Goal: Information Seeking & Learning: Find specific fact

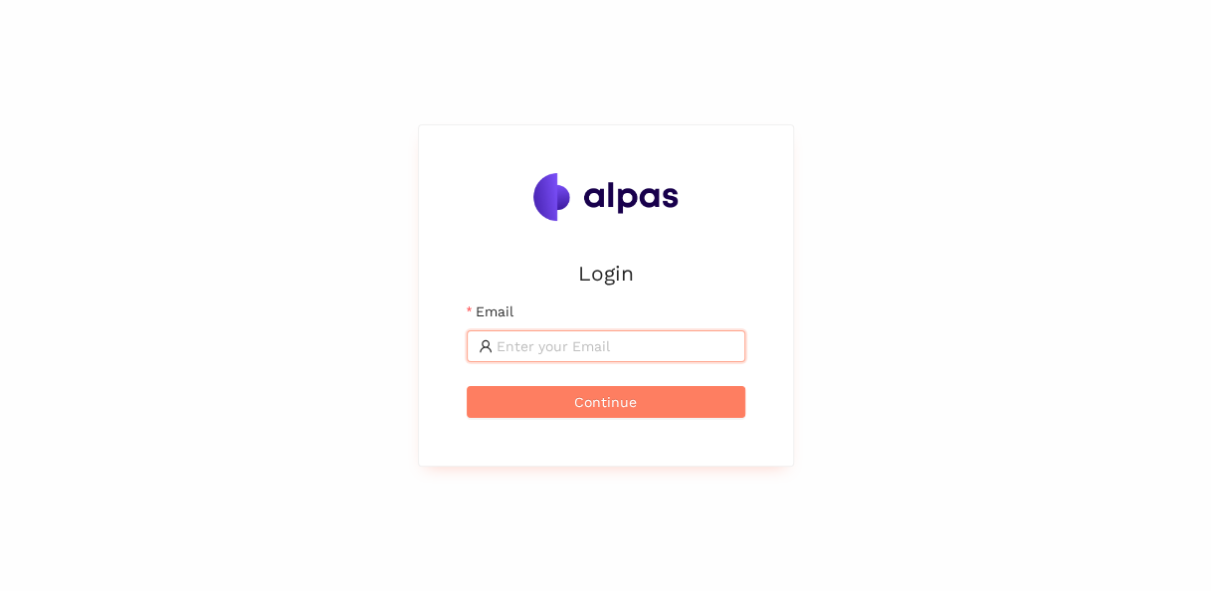
click at [631, 347] on input "Email" at bounding box center [614, 346] width 237 height 22
drag, startPoint x: 667, startPoint y: 351, endPoint x: 214, endPoint y: 253, distance: 464.1
click at [214, 253] on div "Login Email karina.stival@mail.fae.edu Continue" at bounding box center [605, 295] width 1211 height 591
type input "karina.stival@landisgyr.com"
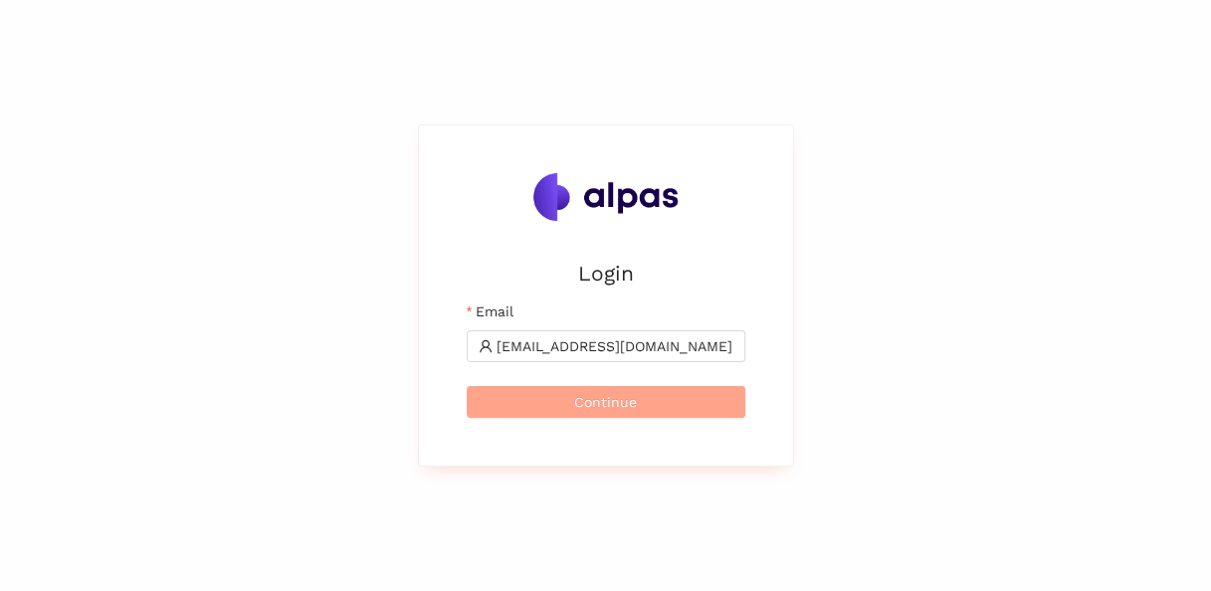
click at [584, 402] on span "Continue" at bounding box center [605, 402] width 63 height 22
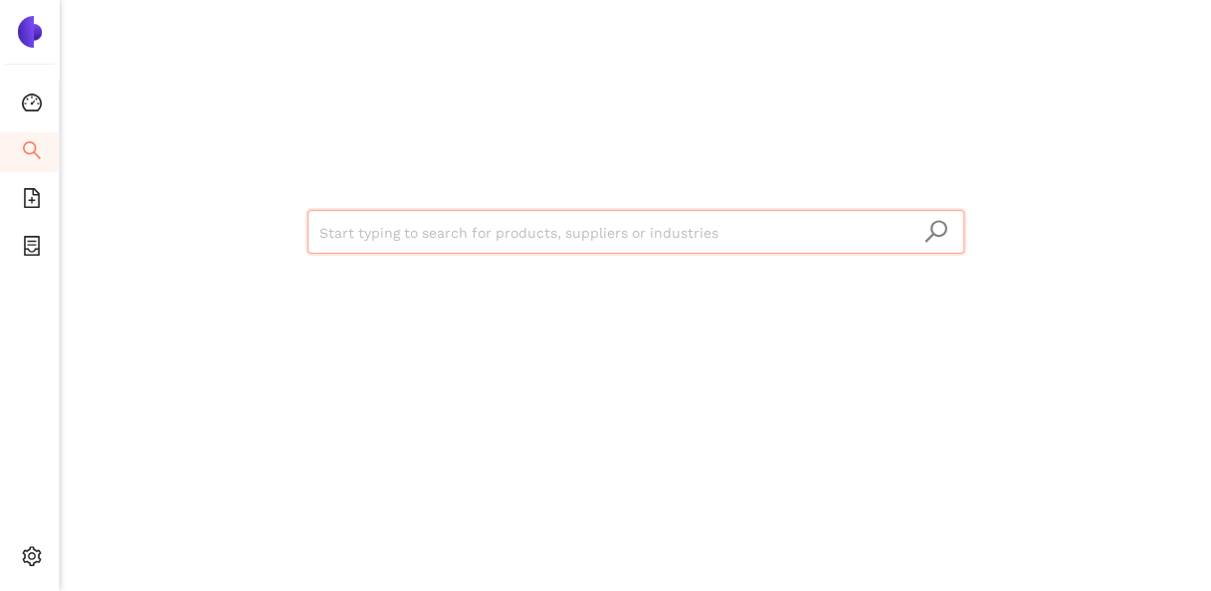
click at [473, 237] on input "search" at bounding box center [635, 233] width 633 height 44
paste input "You can access the reports here : https://discovery.alpas.ai/ if you don´t have…"
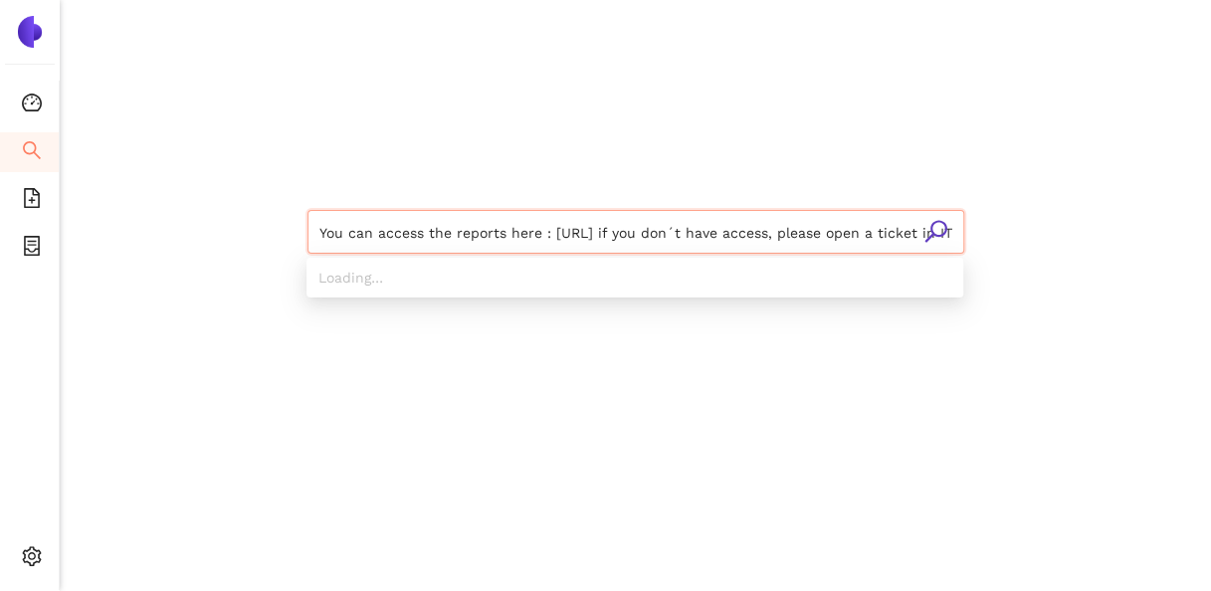
scroll to position [0, 163]
click at [24, 253] on section "Dashboard Search eSourcing Templates eSourcing Projects Settings You can access…" at bounding box center [605, 295] width 1211 height 591
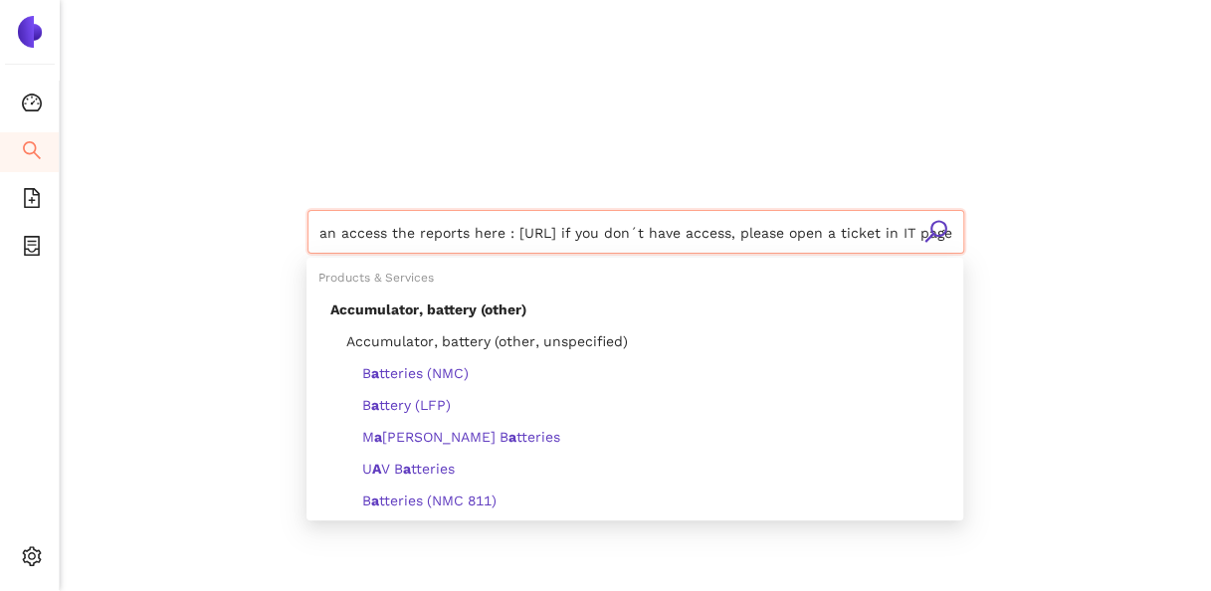
type input "You can access the reports here : https://discovery.alpas.ai/ if you don´t have…"
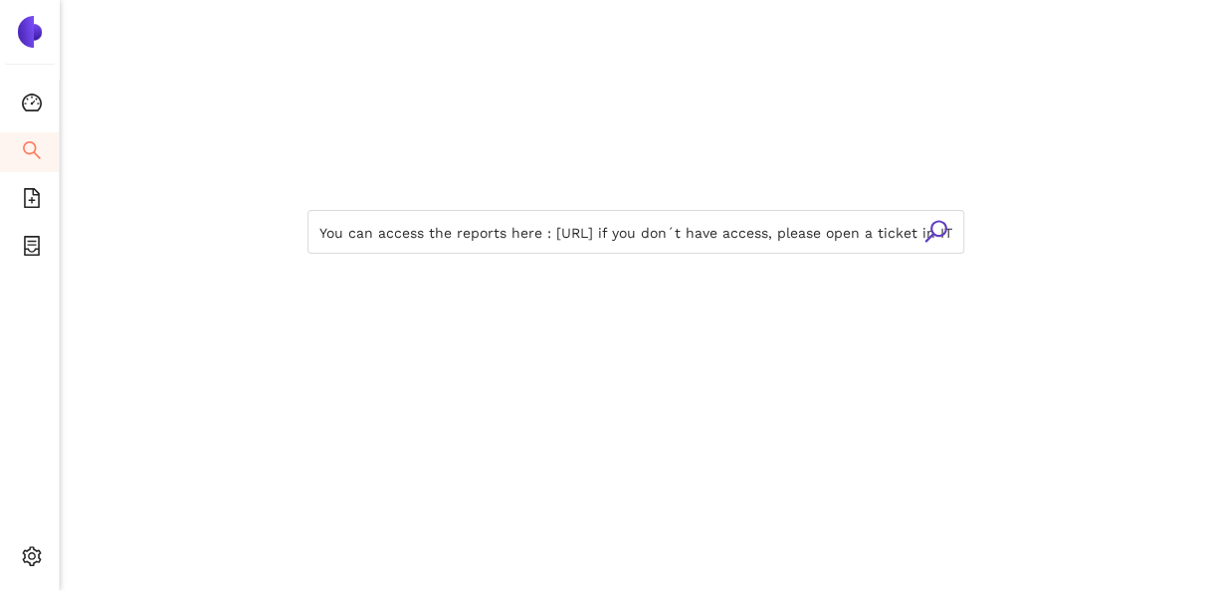
drag, startPoint x: 315, startPoint y: 235, endPoint x: 1016, endPoint y: 245, distance: 700.3
click at [1016, 245] on div "You can access the reports here : https://discovery.alpas.ai/ if you don´t have…" at bounding box center [635, 230] width 1151 height 460
drag, startPoint x: 1016, startPoint y: 245, endPoint x: 865, endPoint y: 239, distance: 150.3
click at [865, 239] on input "You can access the reports here : https://discovery.alpas.ai/ if you don´t have…" at bounding box center [635, 233] width 633 height 44
click at [578, 241] on input "You can access the reports here : https://discovery.alpas.ai/ if you don´t have…" at bounding box center [635, 233] width 633 height 44
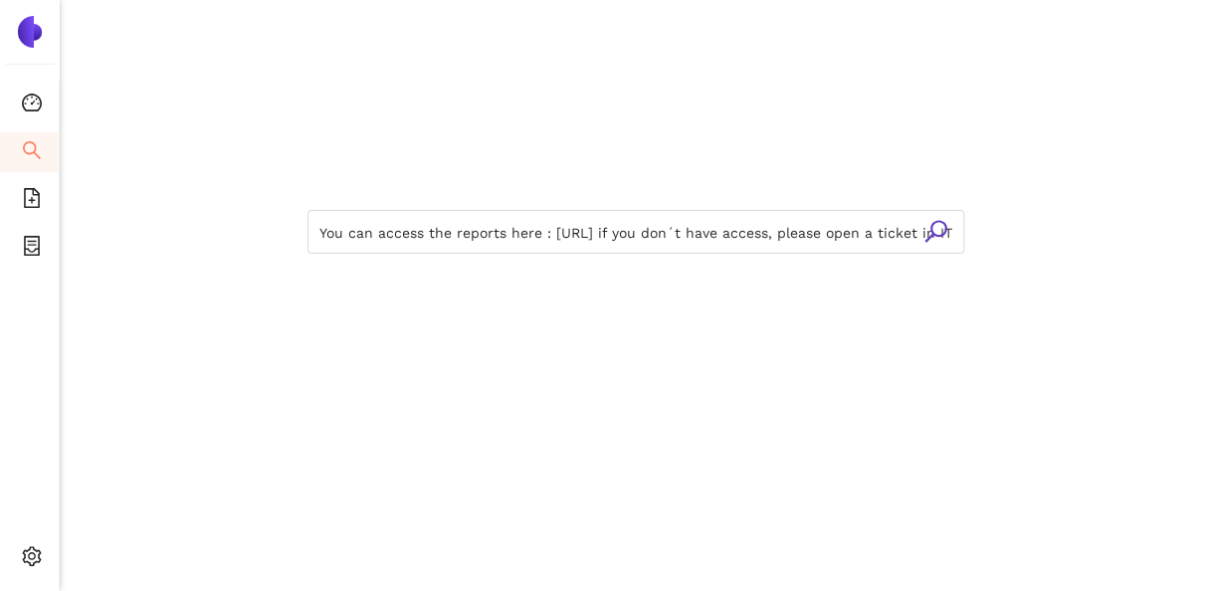
drag, startPoint x: 317, startPoint y: 232, endPoint x: 1219, endPoint y: 273, distance: 903.1
click at [1210, 273] on html "Dashboard Search eSourcing Templates eSourcing Projects Settings You can access…" at bounding box center [605, 295] width 1211 height 591
click at [561, 215] on input "search" at bounding box center [635, 233] width 633 height 44
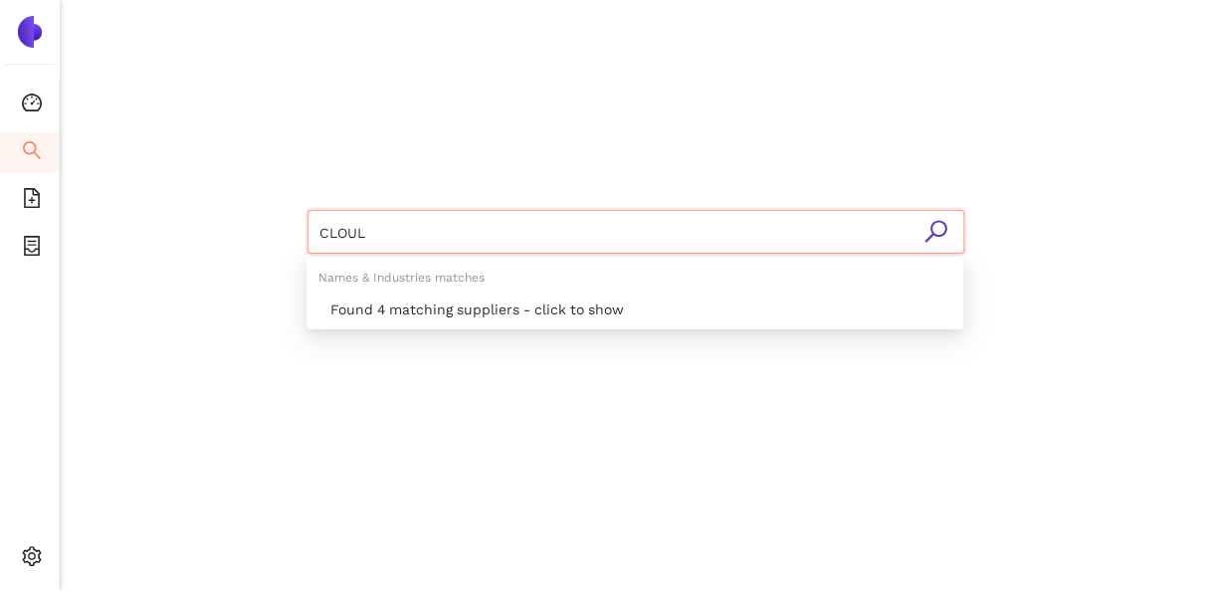
type input "CLOULD"
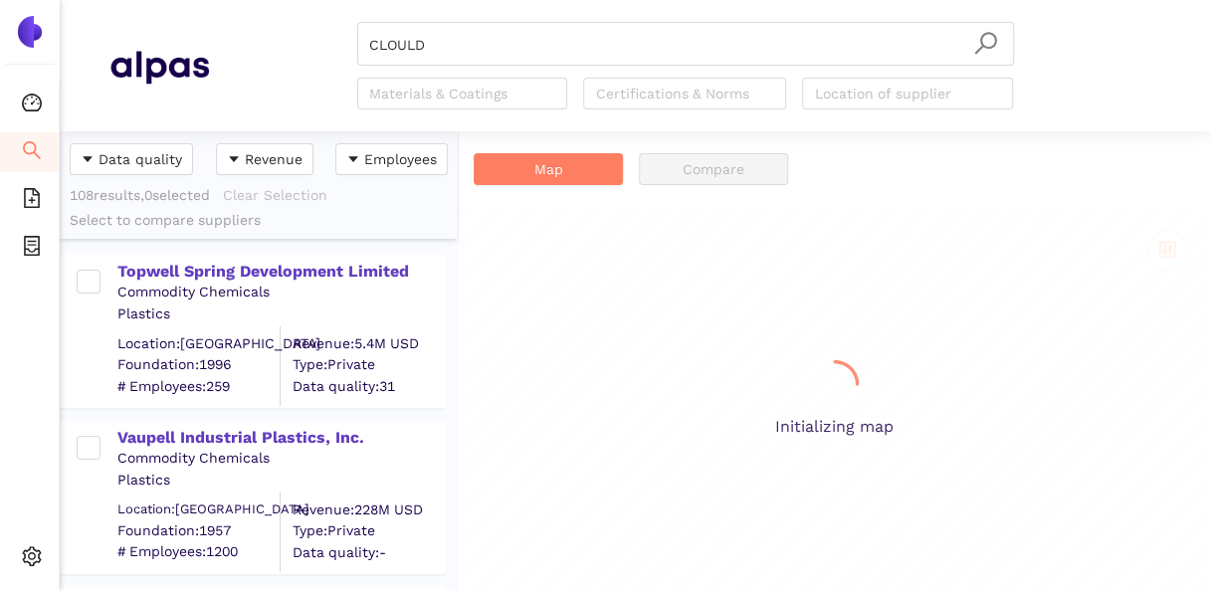
scroll to position [444, 382]
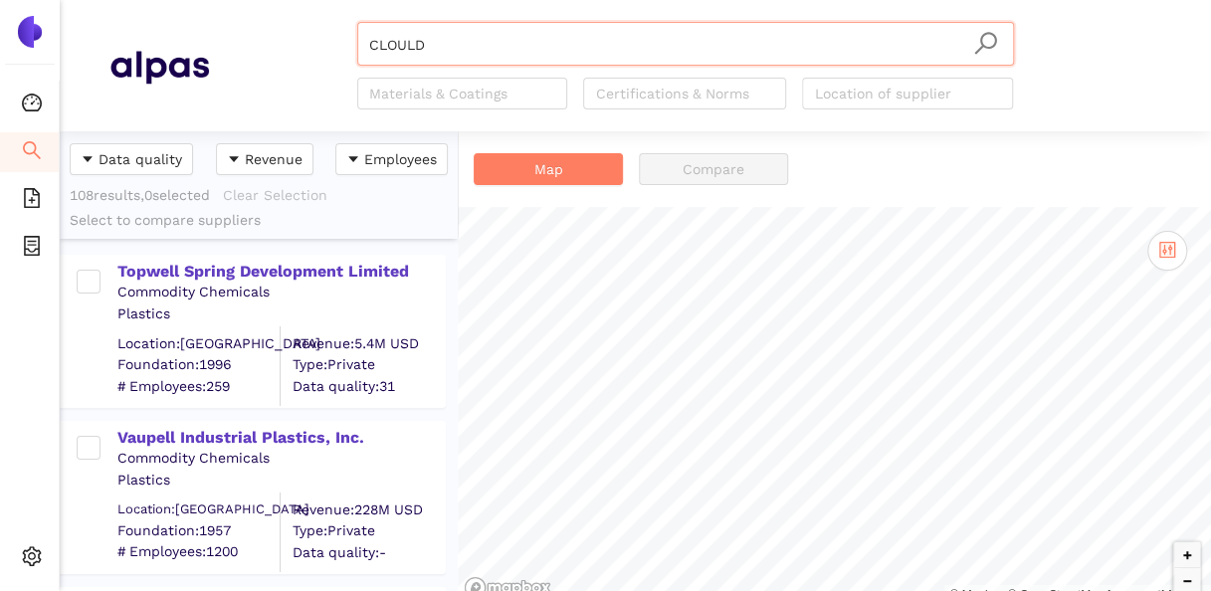
click at [448, 36] on input "CLOULD" at bounding box center [685, 45] width 633 height 44
drag, startPoint x: 358, startPoint y: 45, endPoint x: 298, endPoint y: 35, distance: 60.5
click at [294, 32] on div "CLOULD Materials & Coatings Certifications & Norms Location of supplier" at bounding box center [685, 66] width 952 height 88
paste input "ELESTICA Inc."
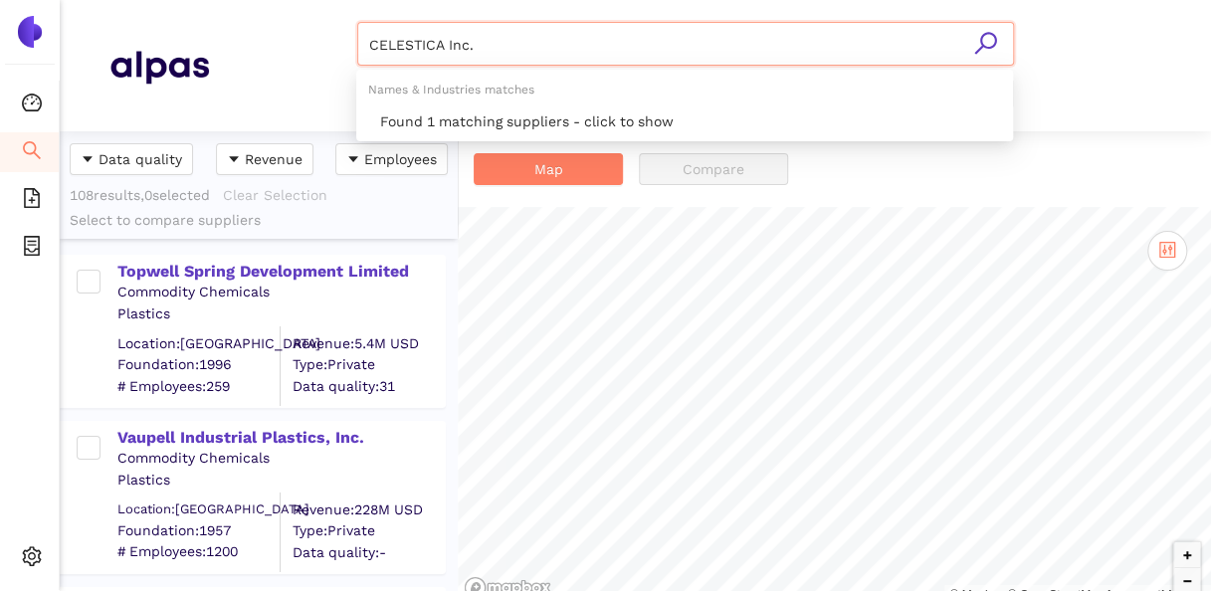
type input "CELESTICA Inc."
click at [987, 35] on icon "search" at bounding box center [985, 43] width 25 height 25
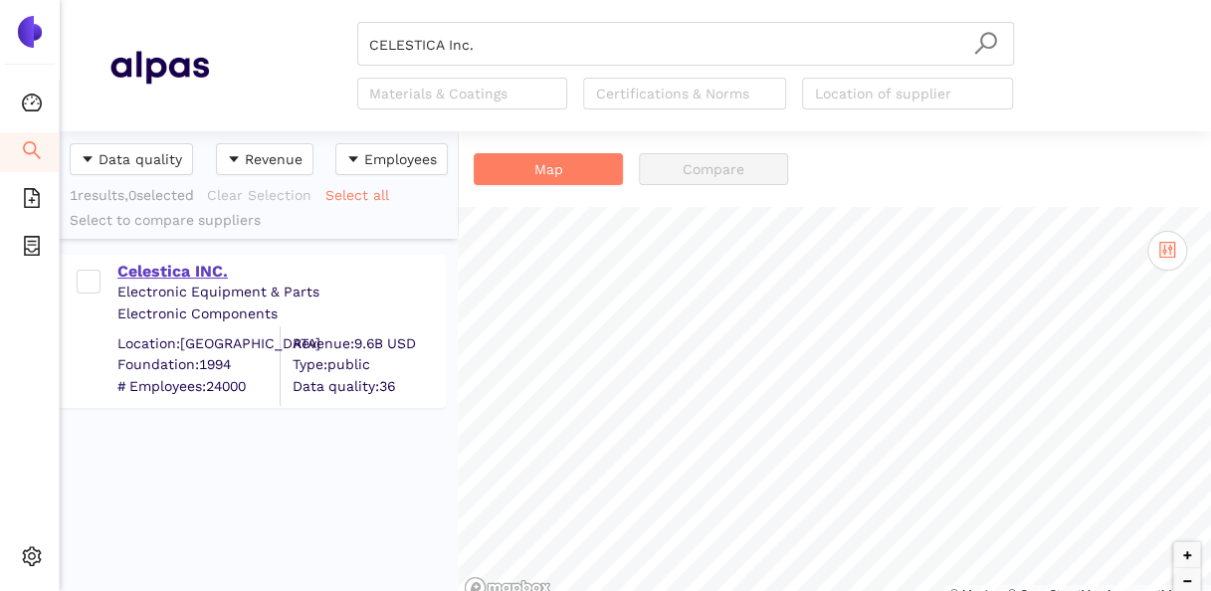
click at [219, 272] on div "Celestica INC." at bounding box center [280, 272] width 326 height 22
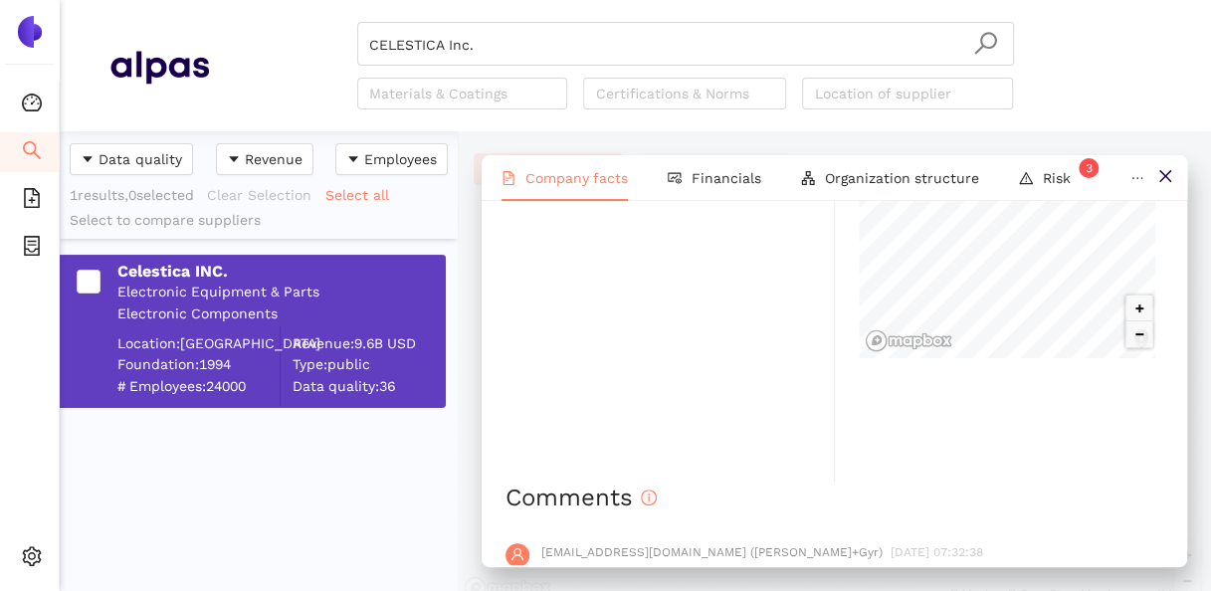
scroll to position [1890, 0]
